Goal: Check status: Check status

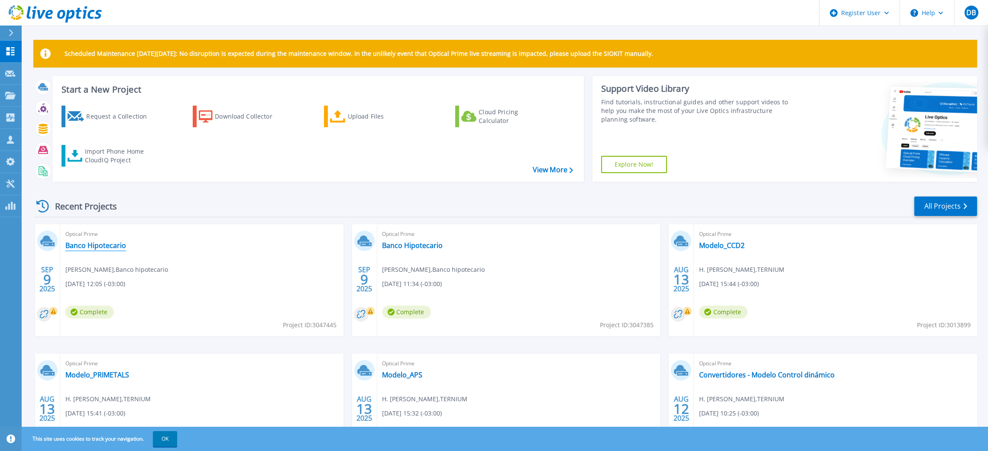
click at [96, 246] on link "Banco Hipotecario" at bounding box center [95, 245] width 61 height 9
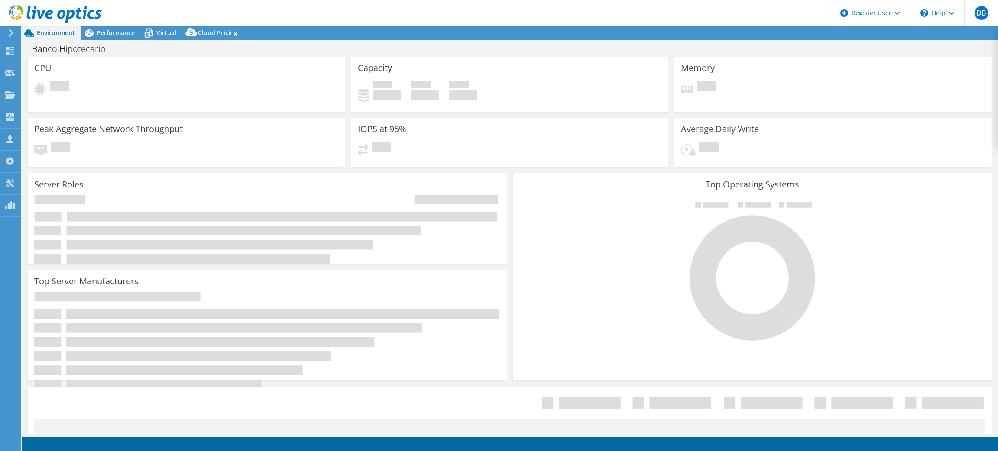
select select "USD"
